Goal: Task Accomplishment & Management: Use online tool/utility

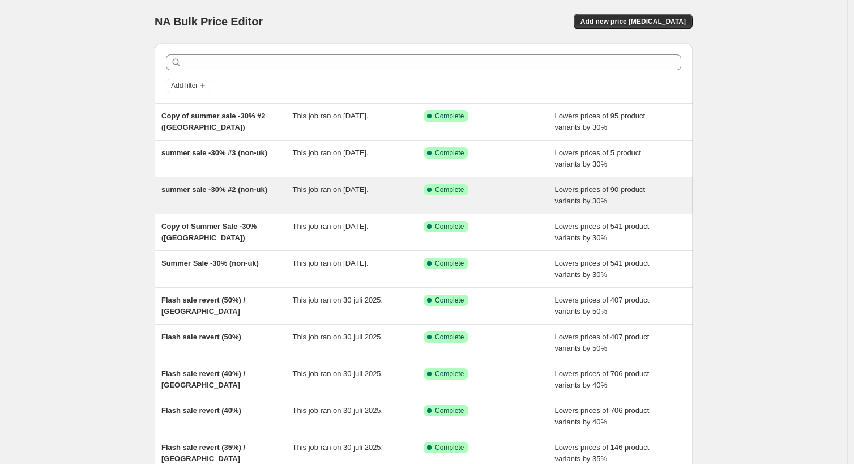
click at [290, 189] on div "summer sale -30% #2 (non-uk)" at bounding box center [226, 195] width 131 height 23
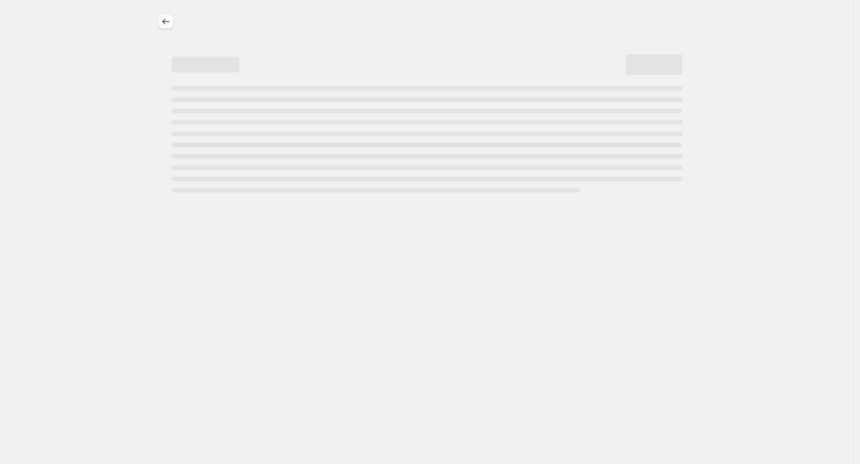
select select "percentage"
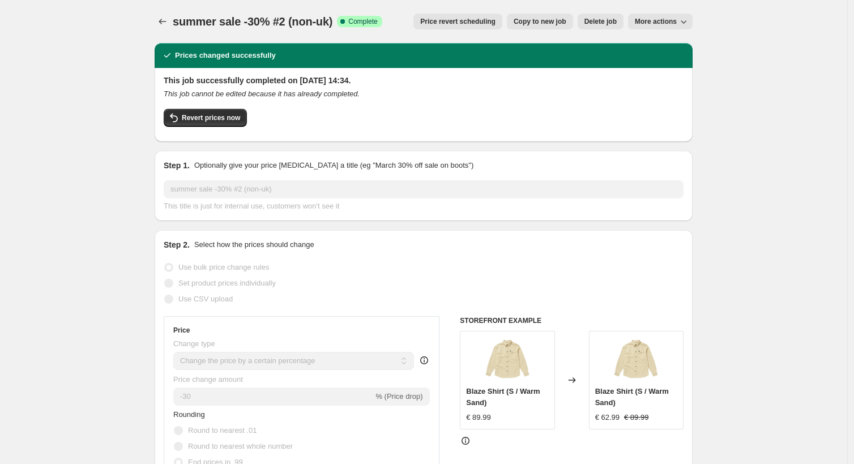
click at [528, 20] on span "Copy to new job" at bounding box center [540, 21] width 53 height 9
select select "percentage"
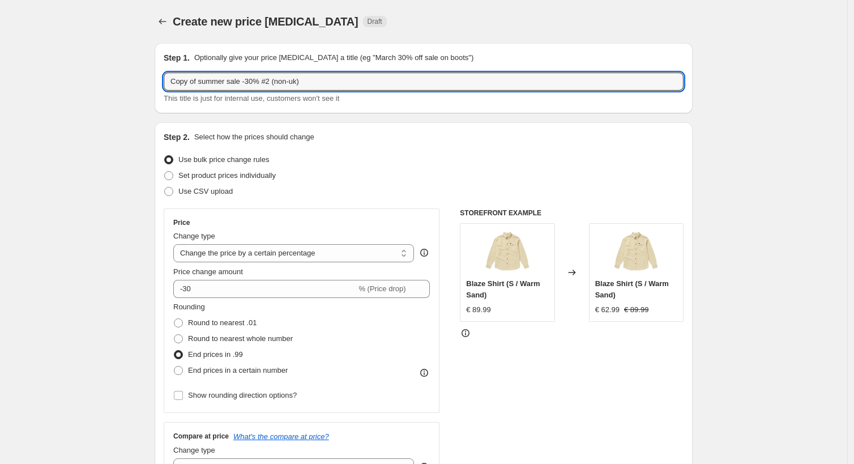
drag, startPoint x: 204, startPoint y: 81, endPoint x: 145, endPoint y: 80, distance: 58.9
click at [336, 78] on input "summer sale -30% #2 (non-uk)" at bounding box center [424, 81] width 520 height 18
click at [250, 82] on input "summer sale -30% #2 (non-uk)" at bounding box center [424, 81] width 520 height 18
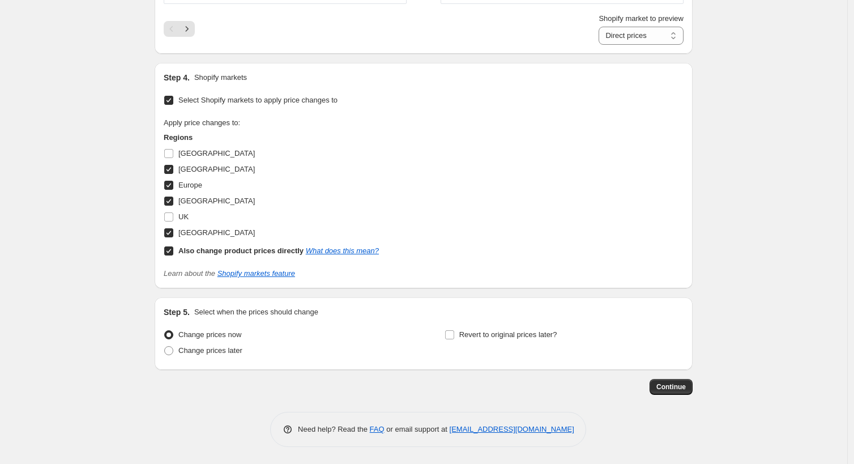
scroll to position [568, 0]
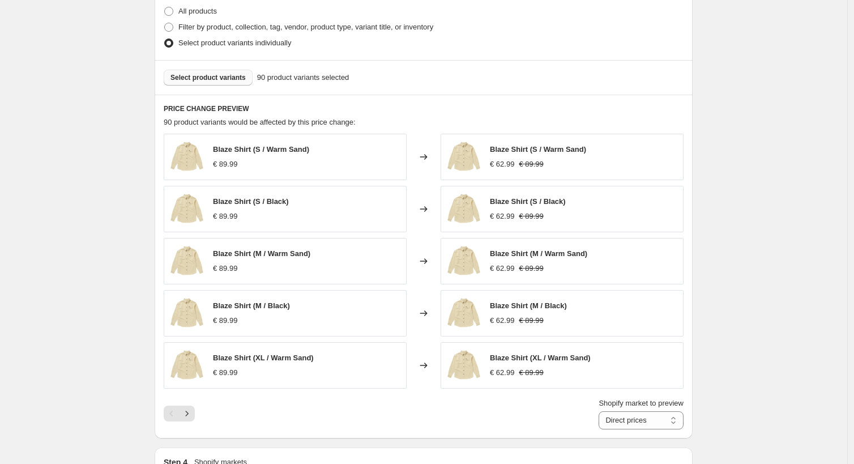
type input "summer sale -30% #3 (non-uk)"
click at [212, 78] on span "Select product variants" at bounding box center [207, 77] width 75 height 9
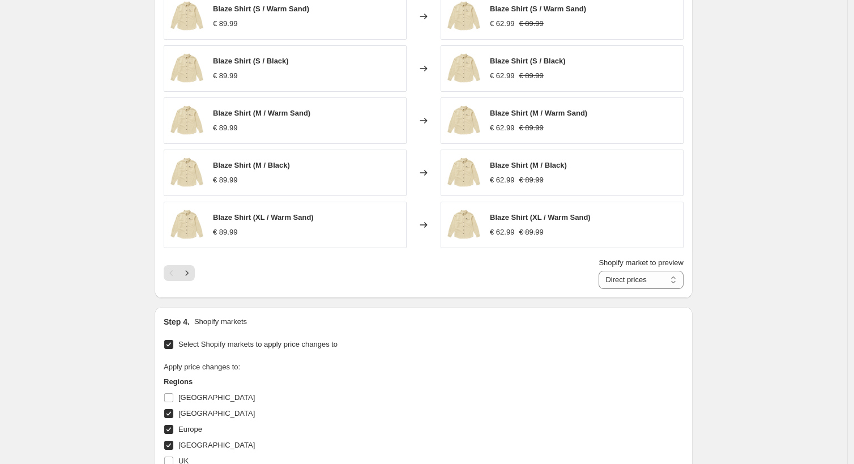
scroll to position [953, 0]
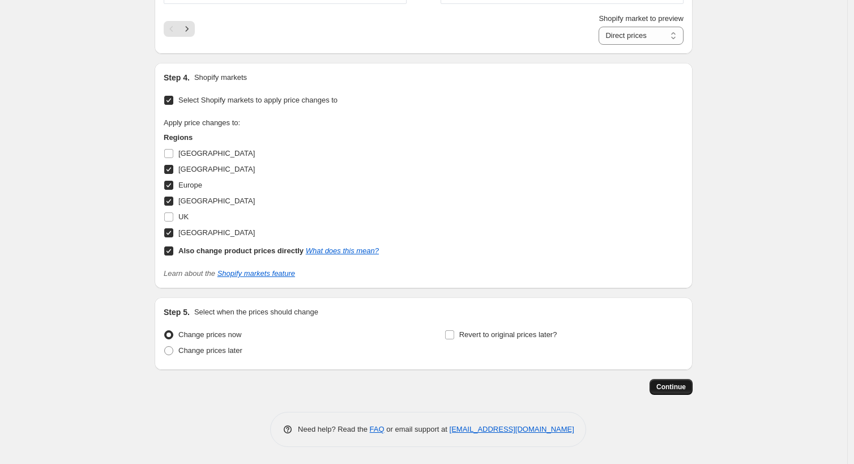
click at [670, 391] on span "Continue" at bounding box center [670, 386] width 29 height 9
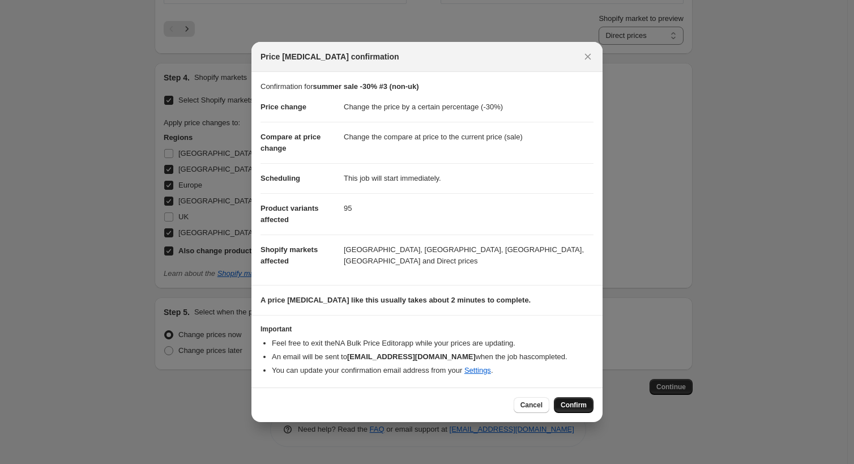
click at [578, 405] on span "Confirm" at bounding box center [574, 404] width 26 height 9
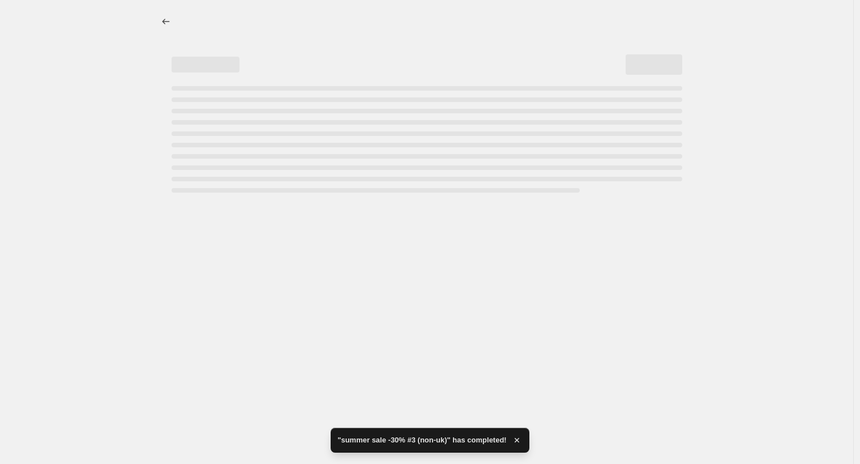
select select "percentage"
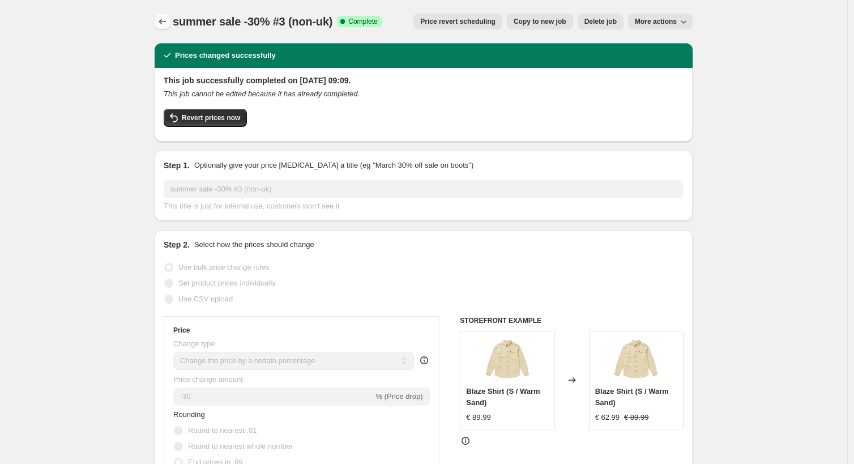
click at [161, 23] on icon "Price change jobs" at bounding box center [162, 21] width 11 height 11
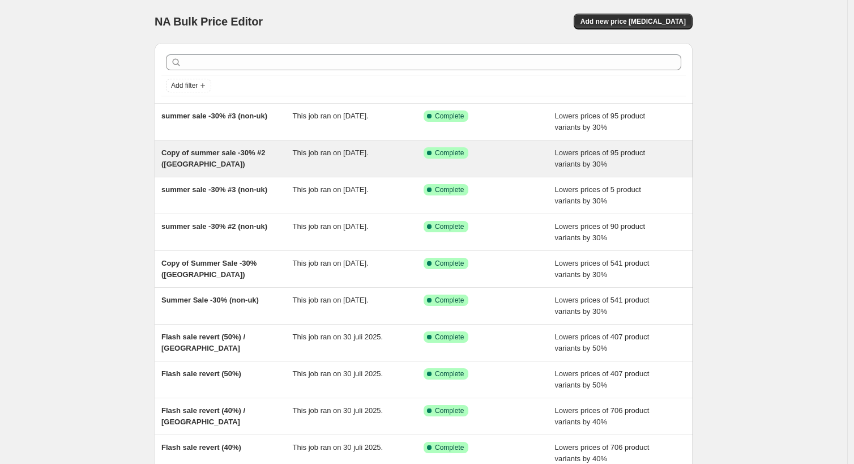
click at [495, 157] on div "Success Complete Complete" at bounding box center [481, 152] width 114 height 11
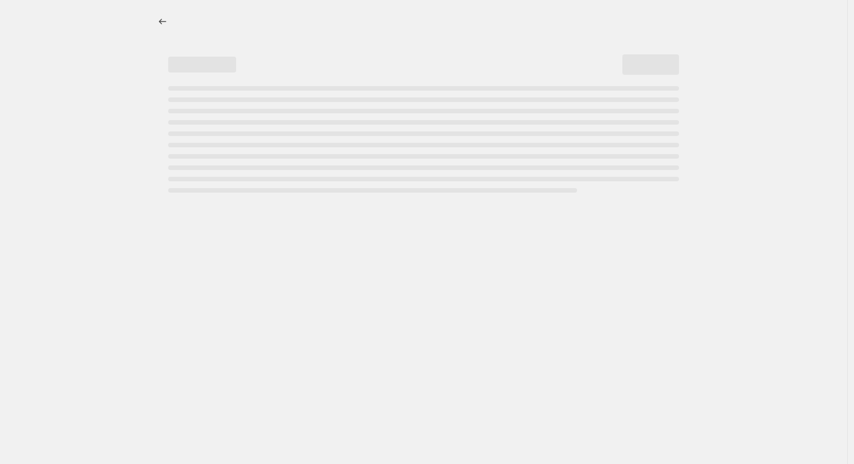
select select "percentage"
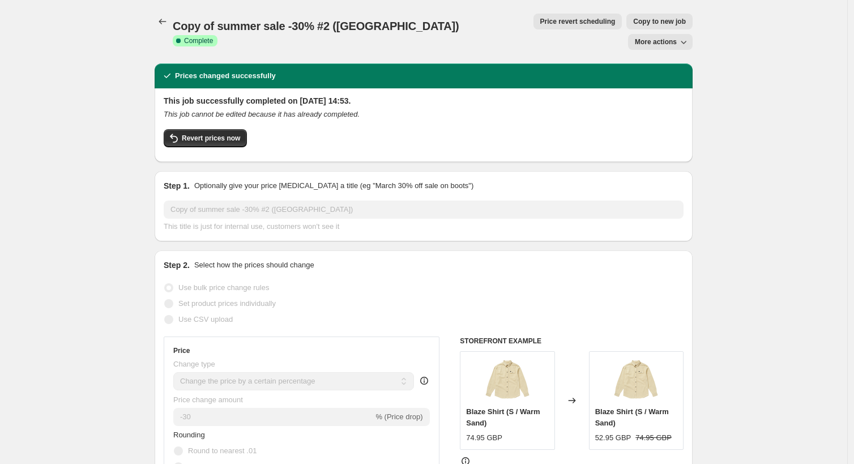
click at [633, 23] on span "Copy to new job" at bounding box center [659, 21] width 53 height 9
select select "percentage"
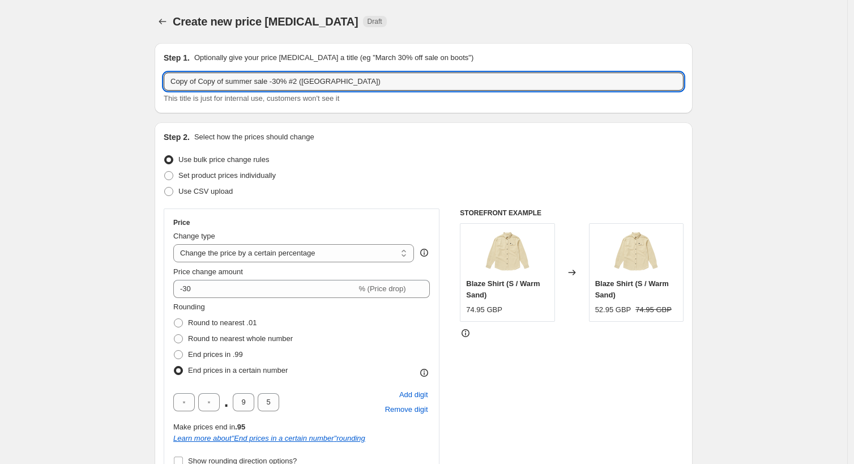
drag, startPoint x: 234, startPoint y: 80, endPoint x: 147, endPoint y: 79, distance: 87.8
click at [250, 80] on input "Summer sale -30% #2 (uk)" at bounding box center [424, 81] width 520 height 18
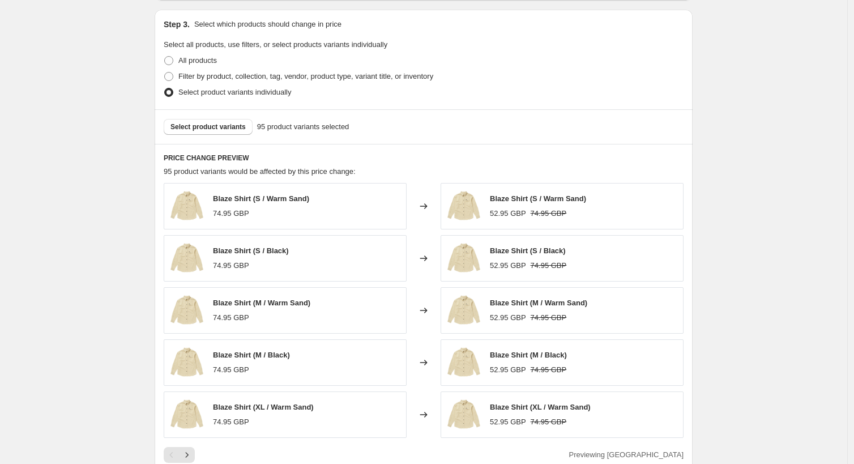
scroll to position [1003, 0]
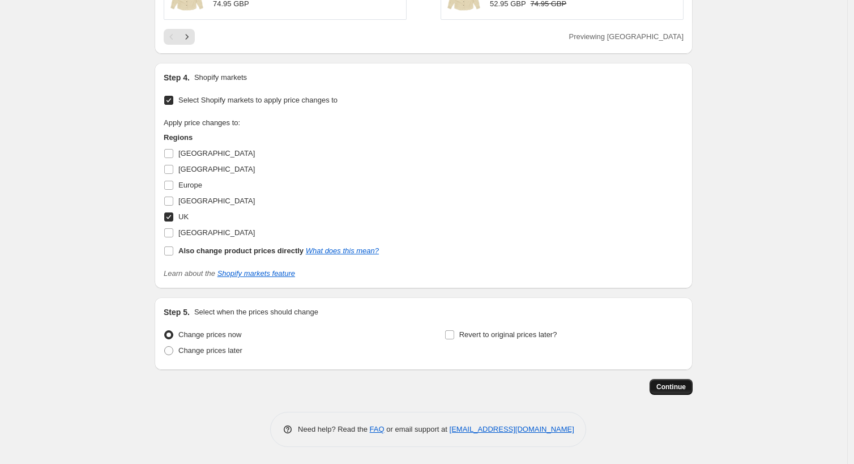
type input "Summer sale -30% #3 (uk)"
click at [679, 390] on span "Continue" at bounding box center [670, 386] width 29 height 9
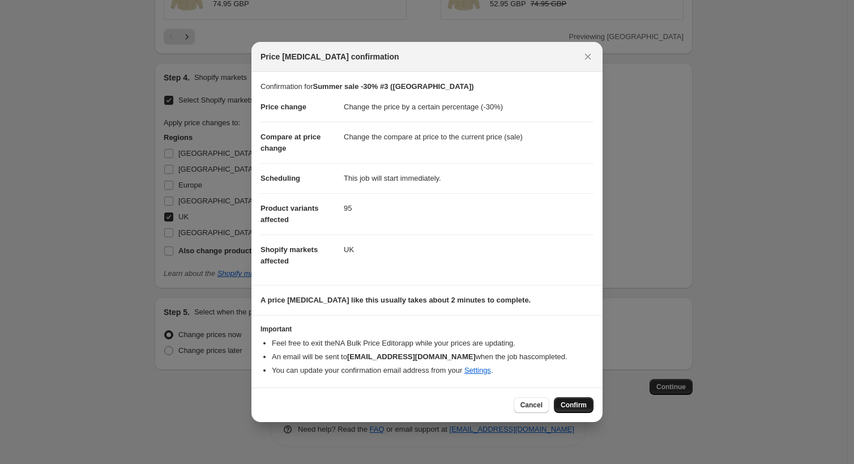
click at [579, 411] on button "Confirm" at bounding box center [574, 405] width 40 height 16
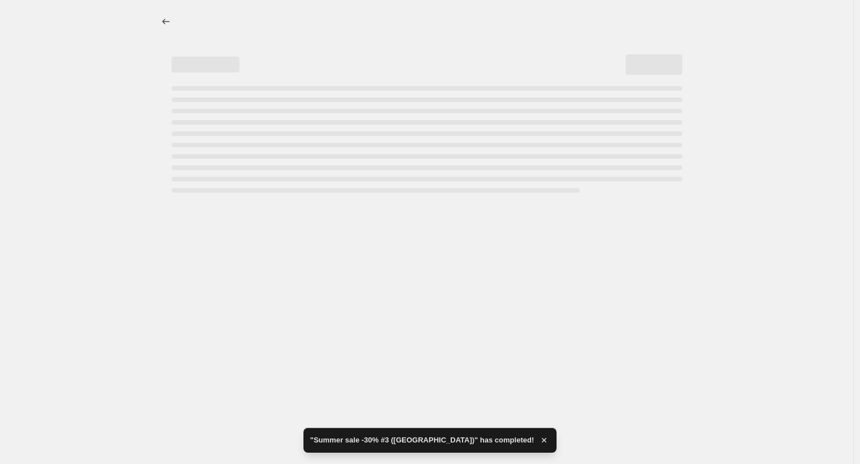
select select "percentage"
